Goal: Information Seeking & Learning: Learn about a topic

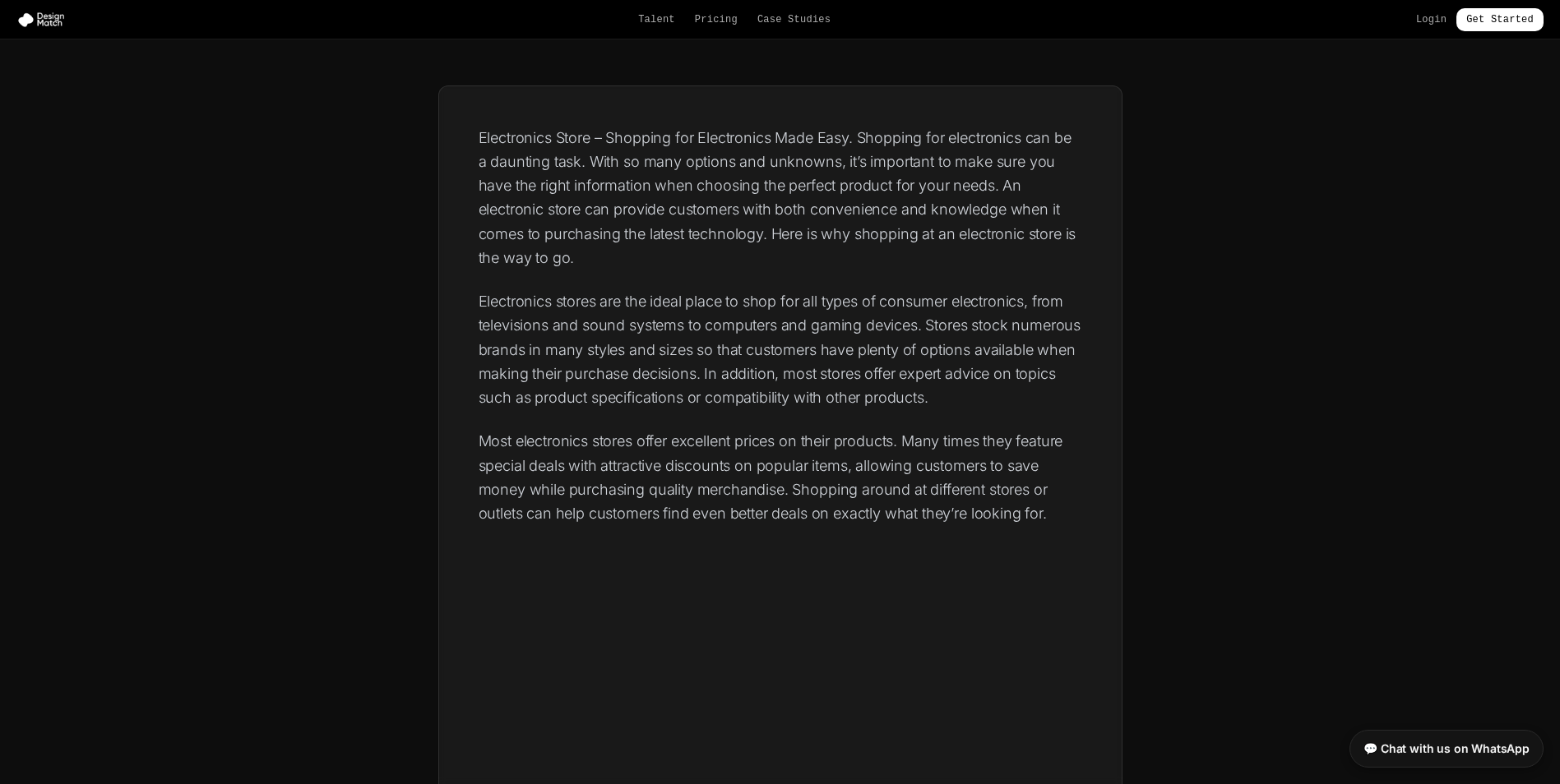
scroll to position [251, 0]
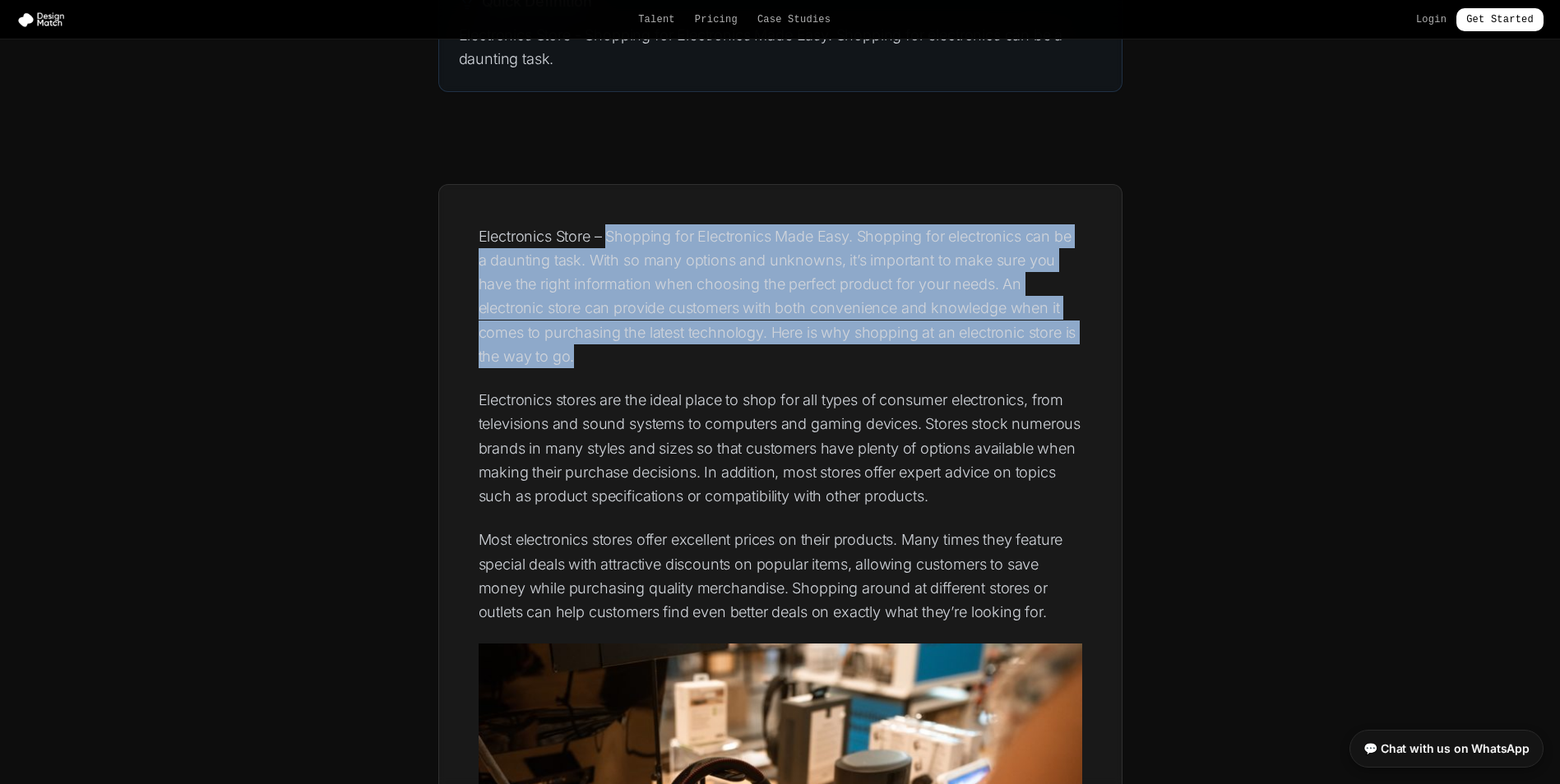
drag, startPoint x: 607, startPoint y: 235, endPoint x: 600, endPoint y: 349, distance: 114.2
click at [600, 349] on p "Electronics Store – Shopping for Electronics Made Easy. Shopping for electronic…" at bounding box center [780, 297] width 604 height 145
click at [504, 249] on p "Electronics Store – Shopping for Electronics Made Easy. Shopping for electronic…" at bounding box center [780, 297] width 604 height 145
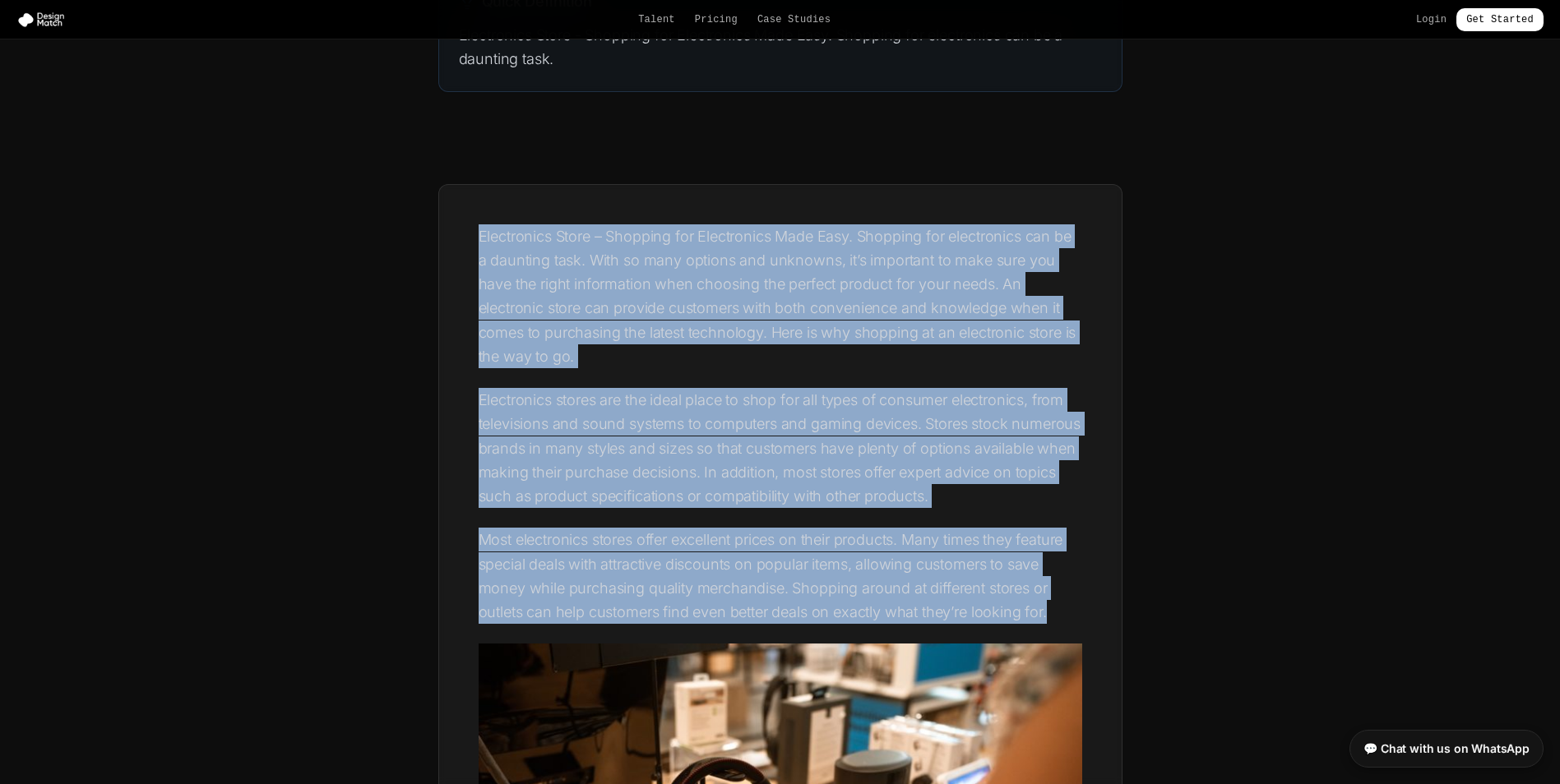
drag, startPoint x: 481, startPoint y: 236, endPoint x: 1050, endPoint y: 610, distance: 680.9
copy div "Loremipsumd Sitam – Consecte adi Elitseddoei Temp Inci. Utlabore etd magnaaliqu…"
click at [641, 322] on p "Electronics Store – Shopping for Electronics Made Easy. Shopping for electronic…" at bounding box center [780, 297] width 604 height 145
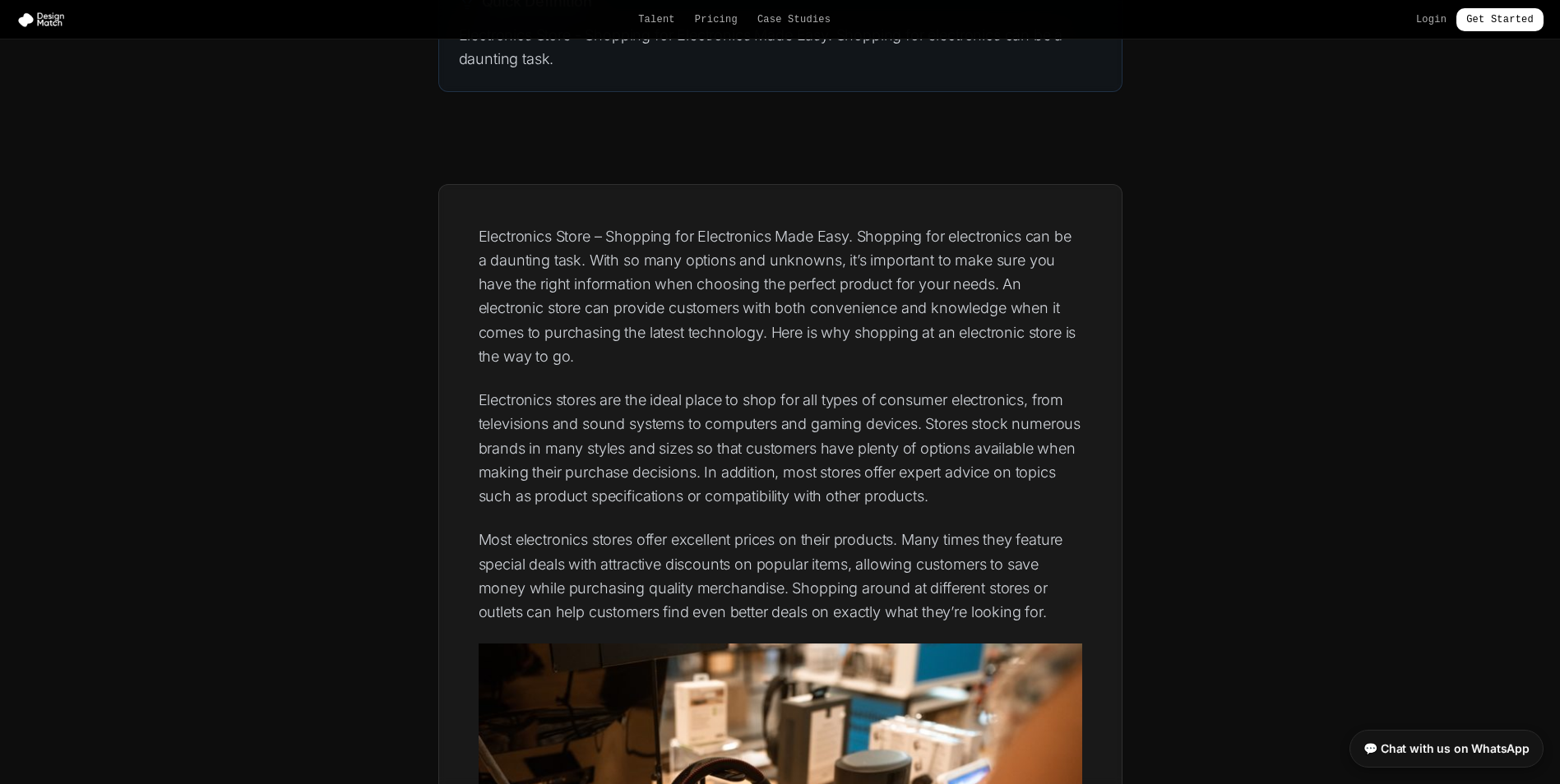
click at [646, 362] on p "Electronics Store – Shopping for Electronics Made Easy. Shopping for electronic…" at bounding box center [780, 297] width 604 height 145
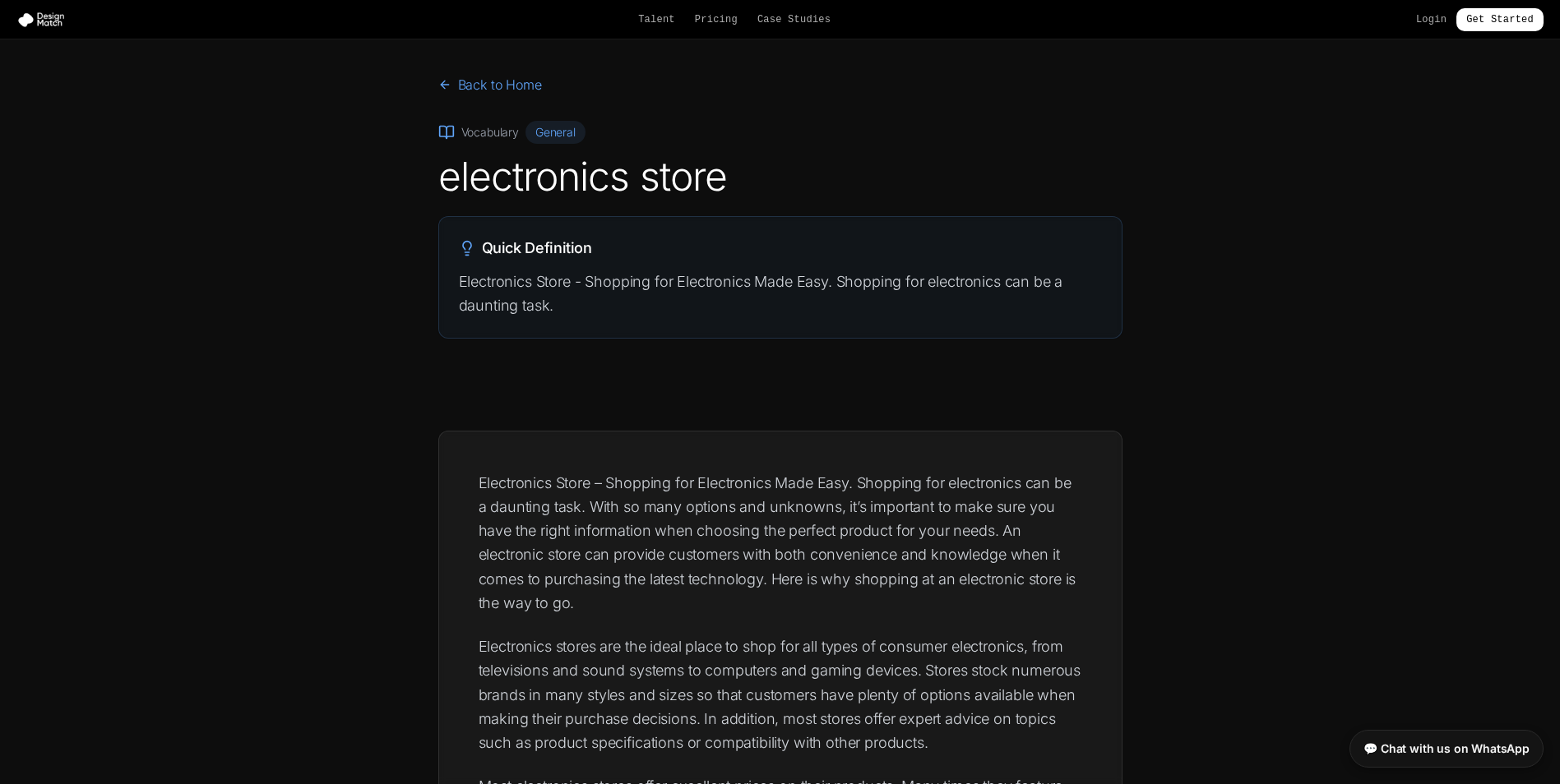
scroll to position [0, 0]
